Goal: Information Seeking & Learning: Learn about a topic

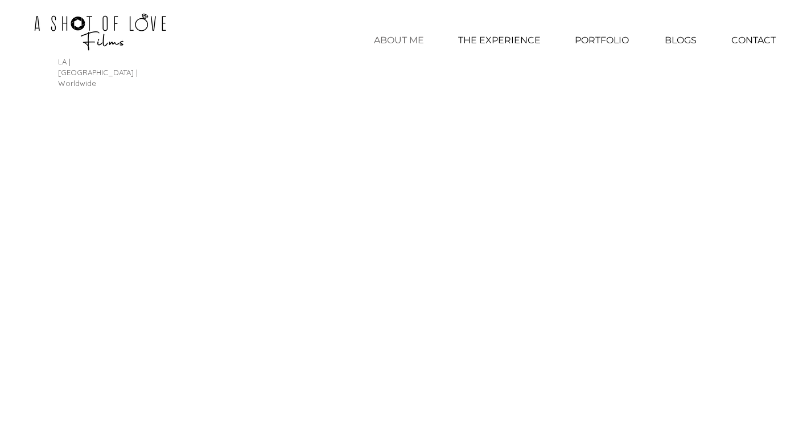
click at [409, 42] on p "ABOUT ME" at bounding box center [398, 40] width 61 height 28
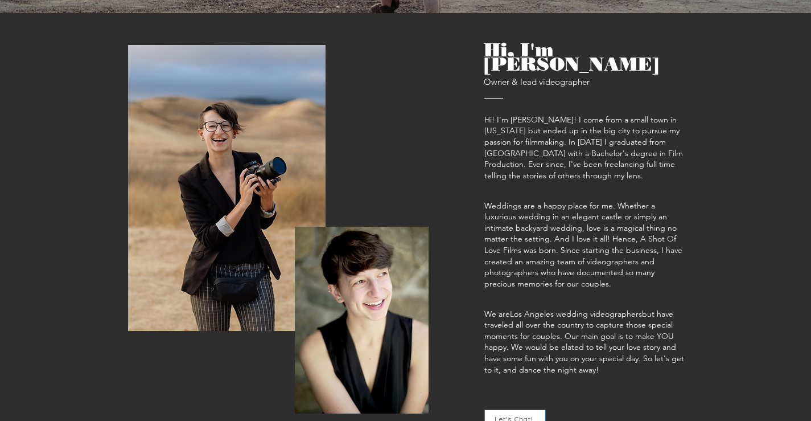
scroll to position [441, 0]
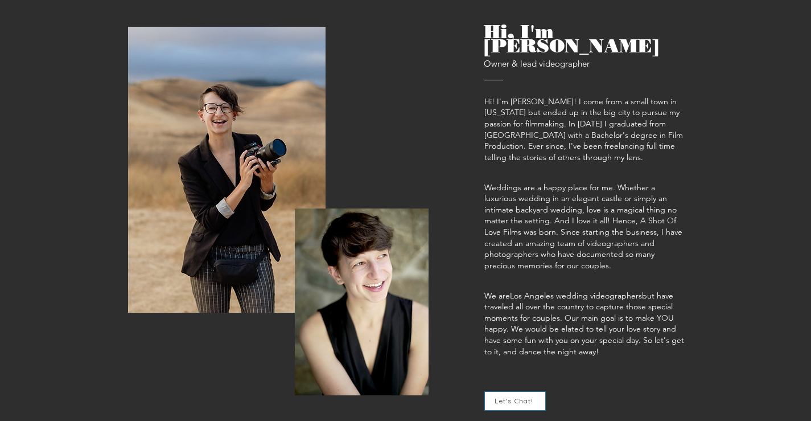
click at [585, 46] on span "Owner & lead videographer" at bounding box center [537, 59] width 106 height 27
click at [587, 46] on span "Owner & lead videographer" at bounding box center [537, 59] width 106 height 27
copy span "Caitlin"
